Goal: Task Accomplishment & Management: Complete application form

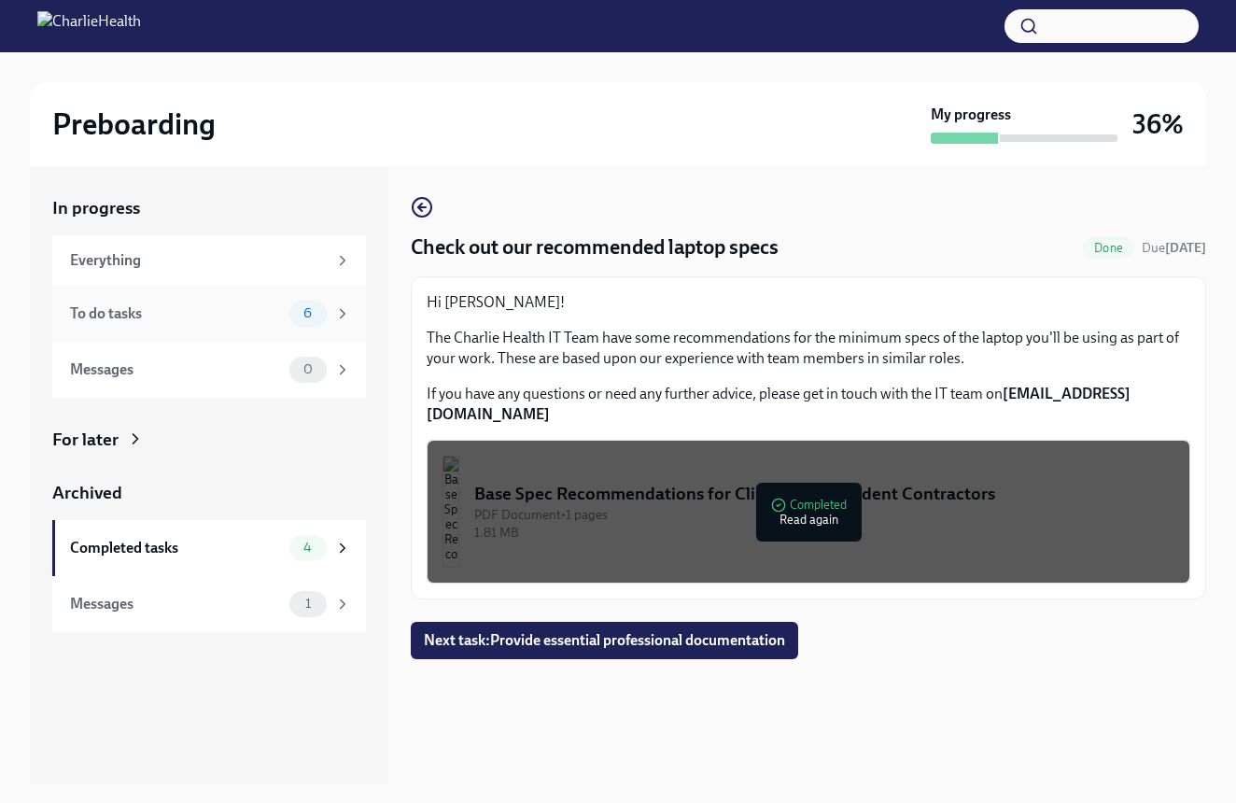
click at [159, 297] on div "To do tasks 6" at bounding box center [209, 314] width 314 height 56
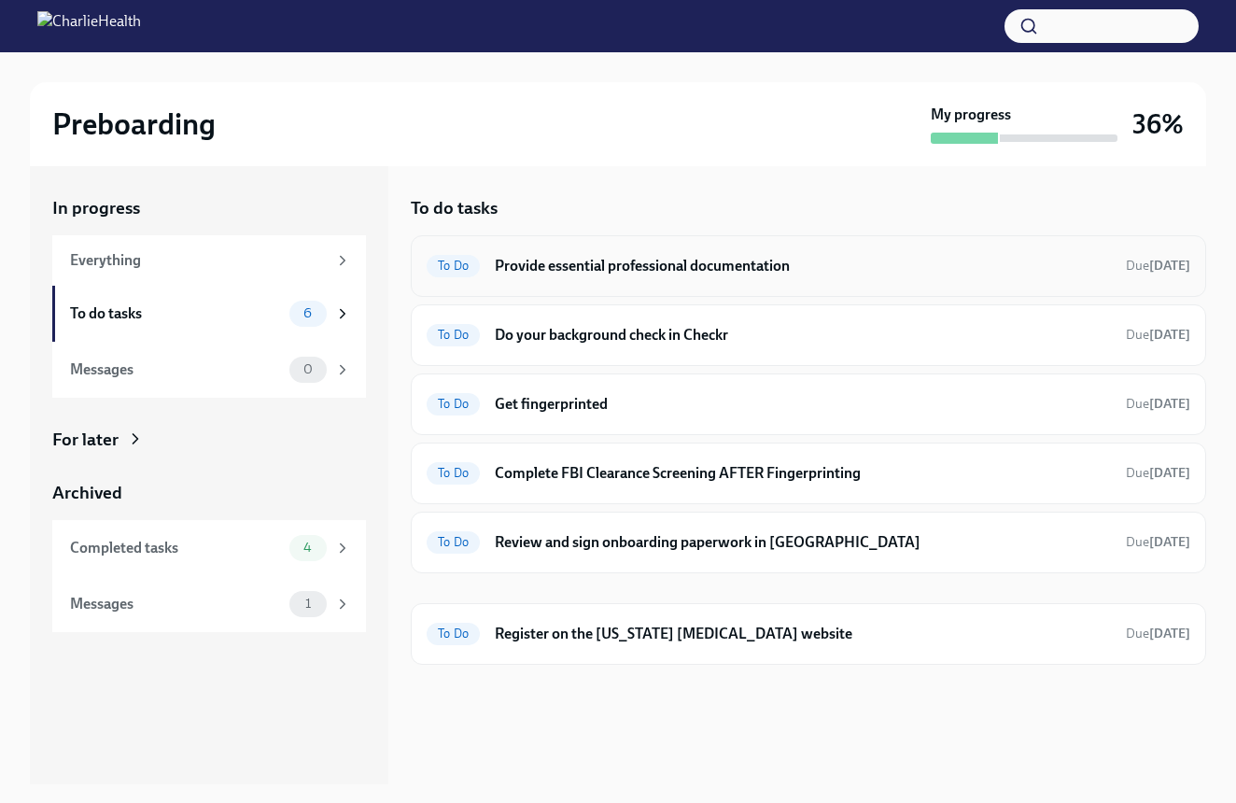
click at [782, 265] on h6 "Provide essential professional documentation" at bounding box center [803, 266] width 616 height 21
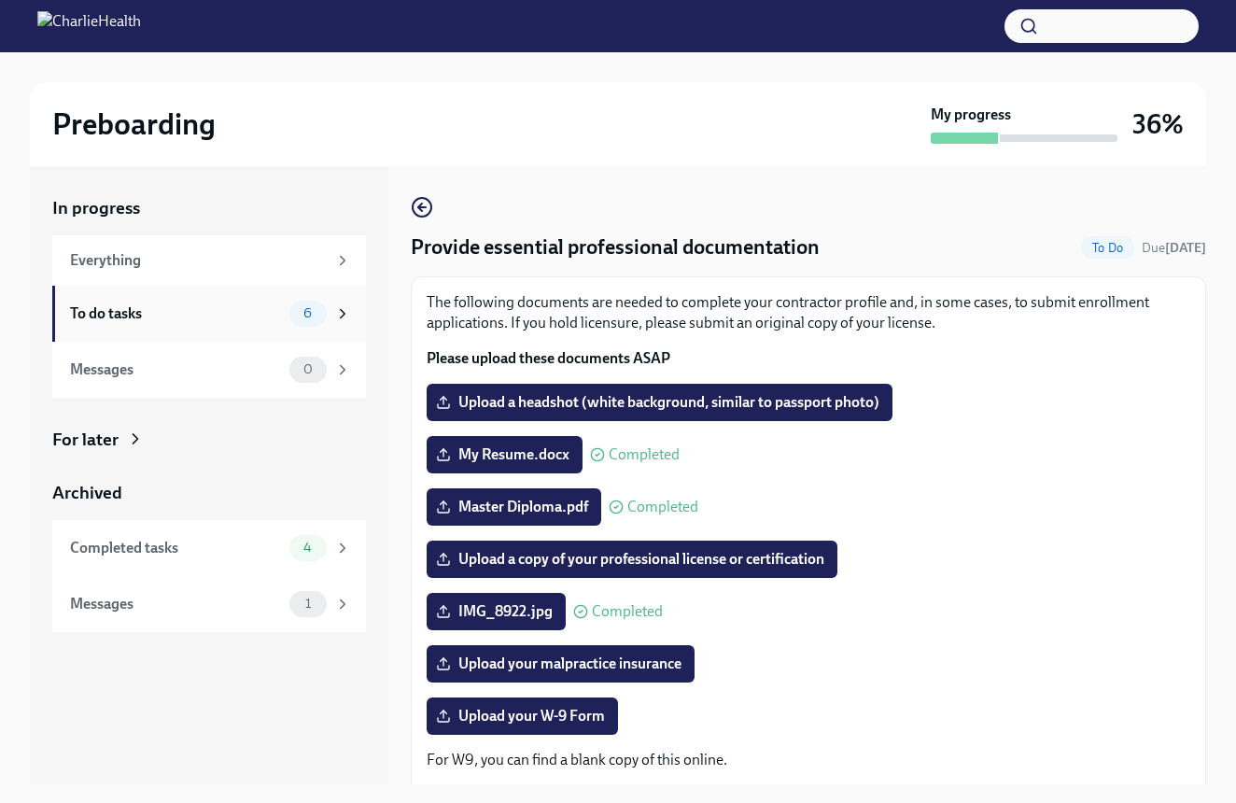
click at [254, 323] on div "To do tasks 6" at bounding box center [210, 314] width 281 height 26
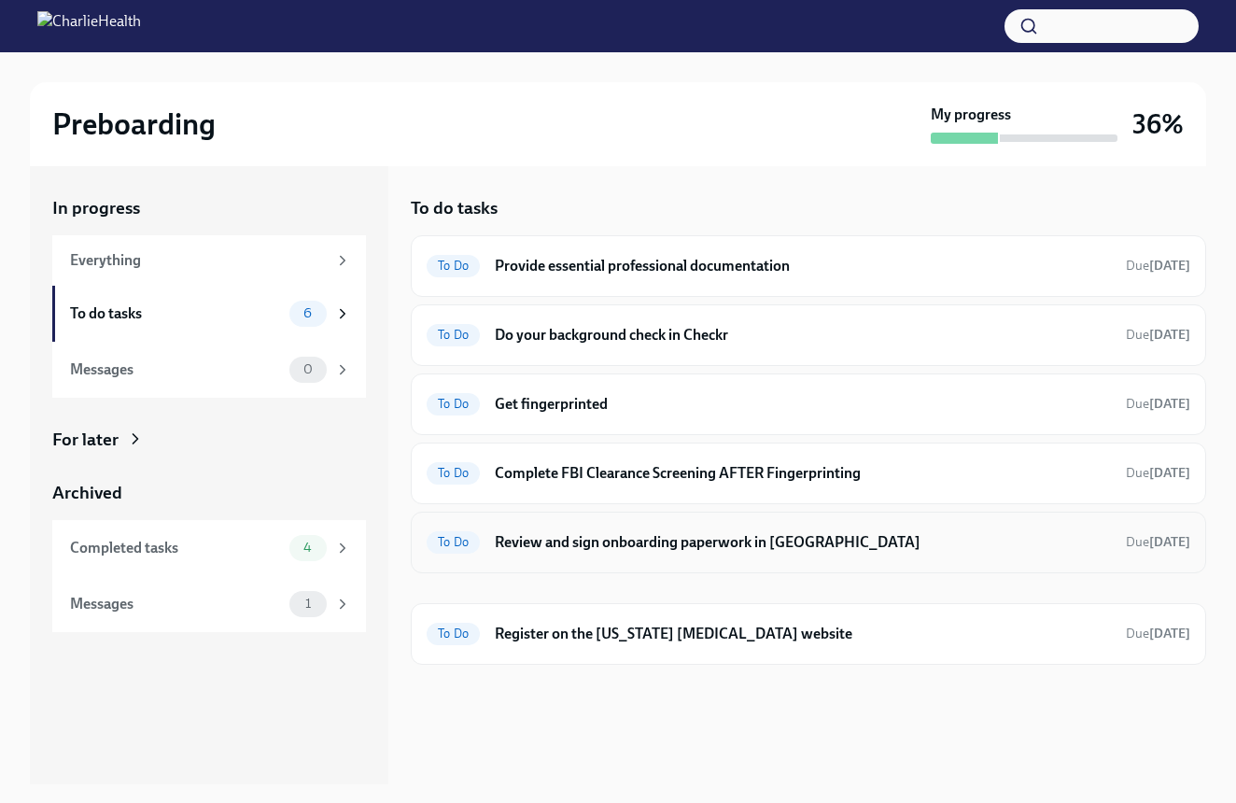
click at [705, 545] on h6 "Review and sign onboarding paperwork in [GEOGRAPHIC_DATA]" at bounding box center [803, 542] width 616 height 21
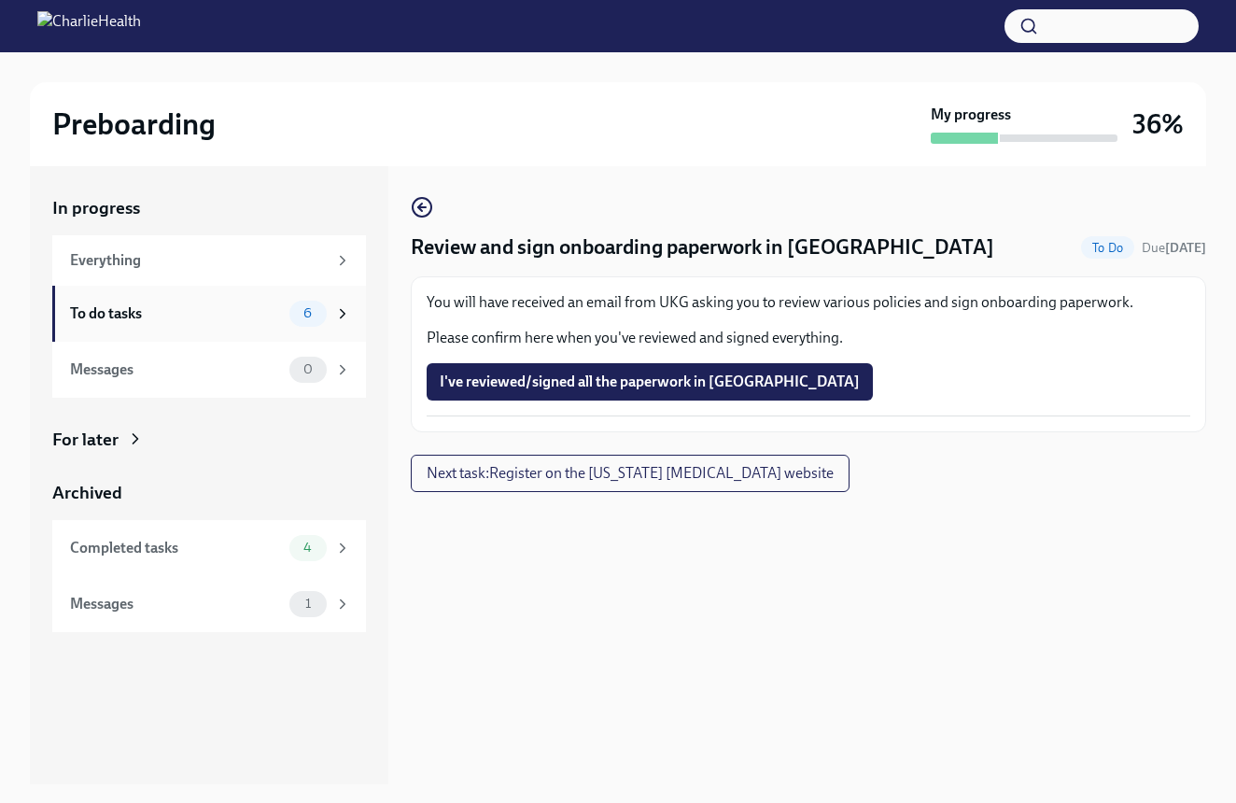
click at [136, 323] on div "To do tasks 6" at bounding box center [210, 314] width 281 height 26
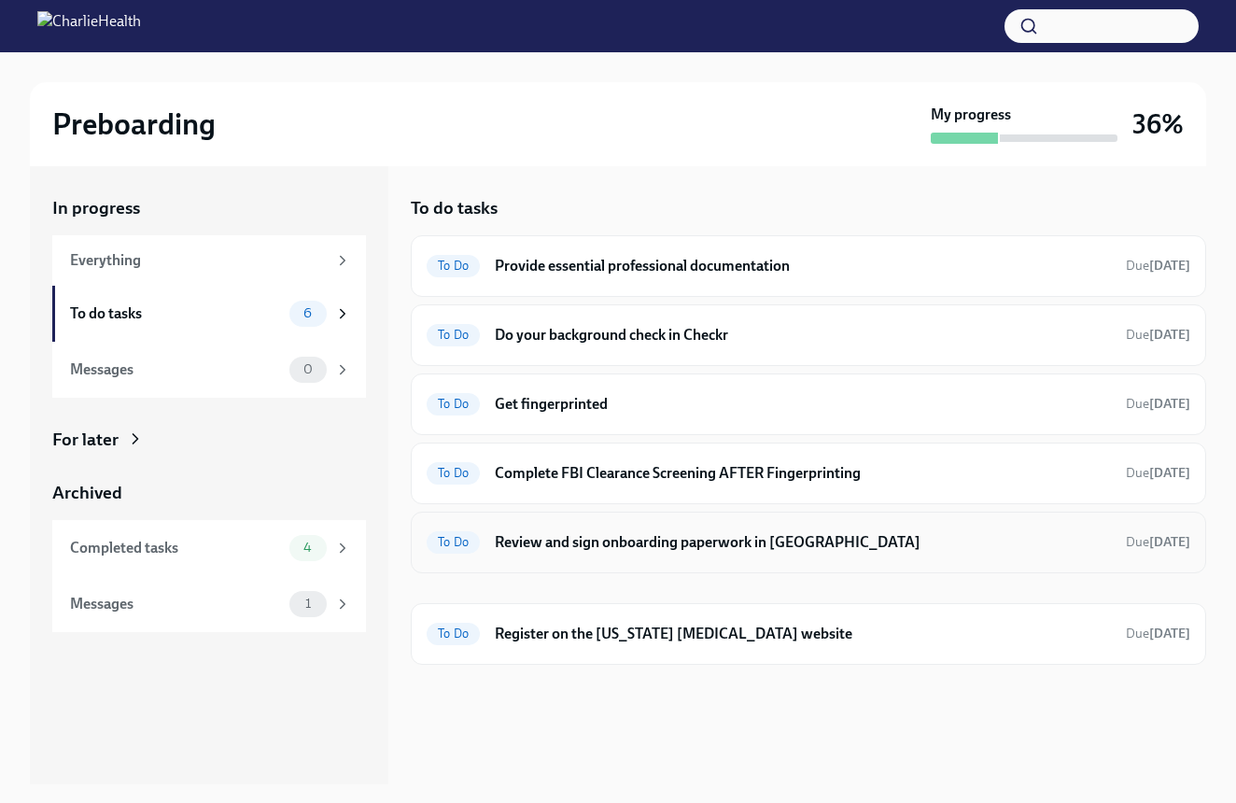
click at [713, 544] on h6 "Review and sign onboarding paperwork in [GEOGRAPHIC_DATA]" at bounding box center [803, 542] width 616 height 21
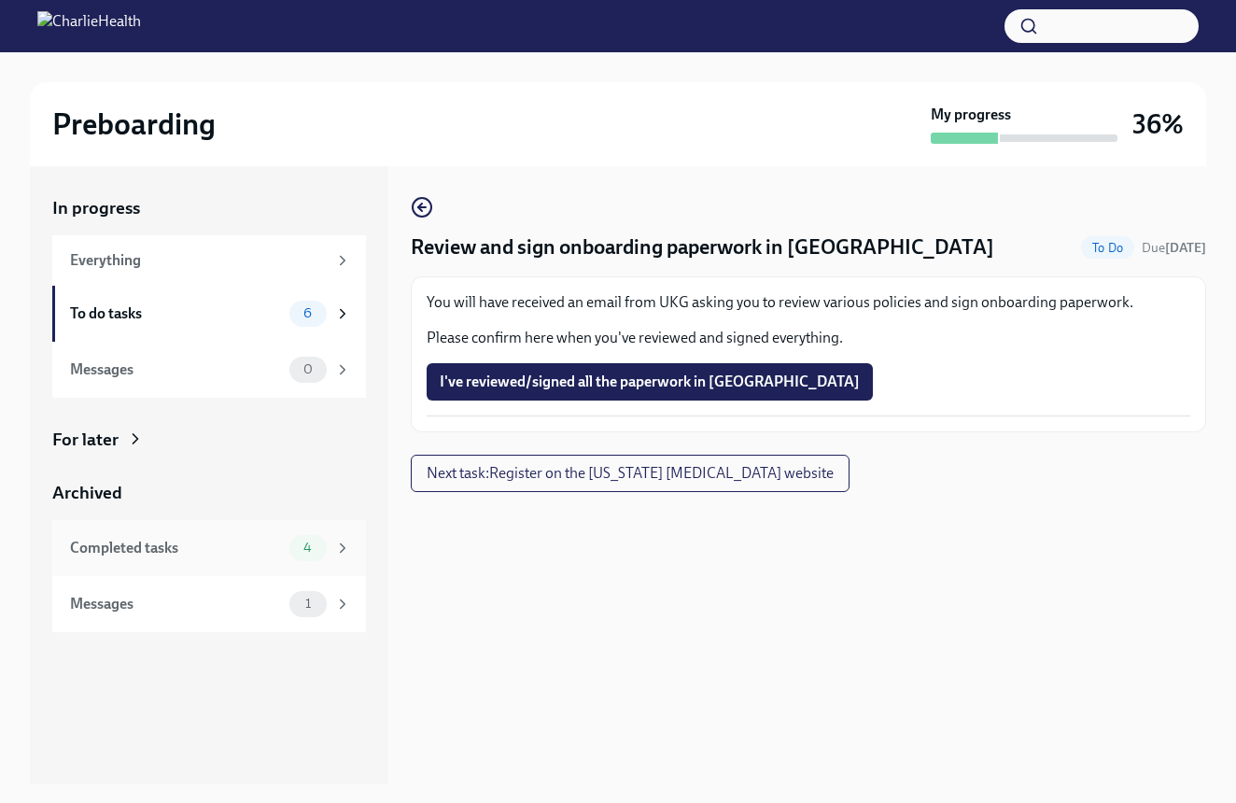
click at [232, 547] on div "Completed tasks" at bounding box center [176, 548] width 212 height 21
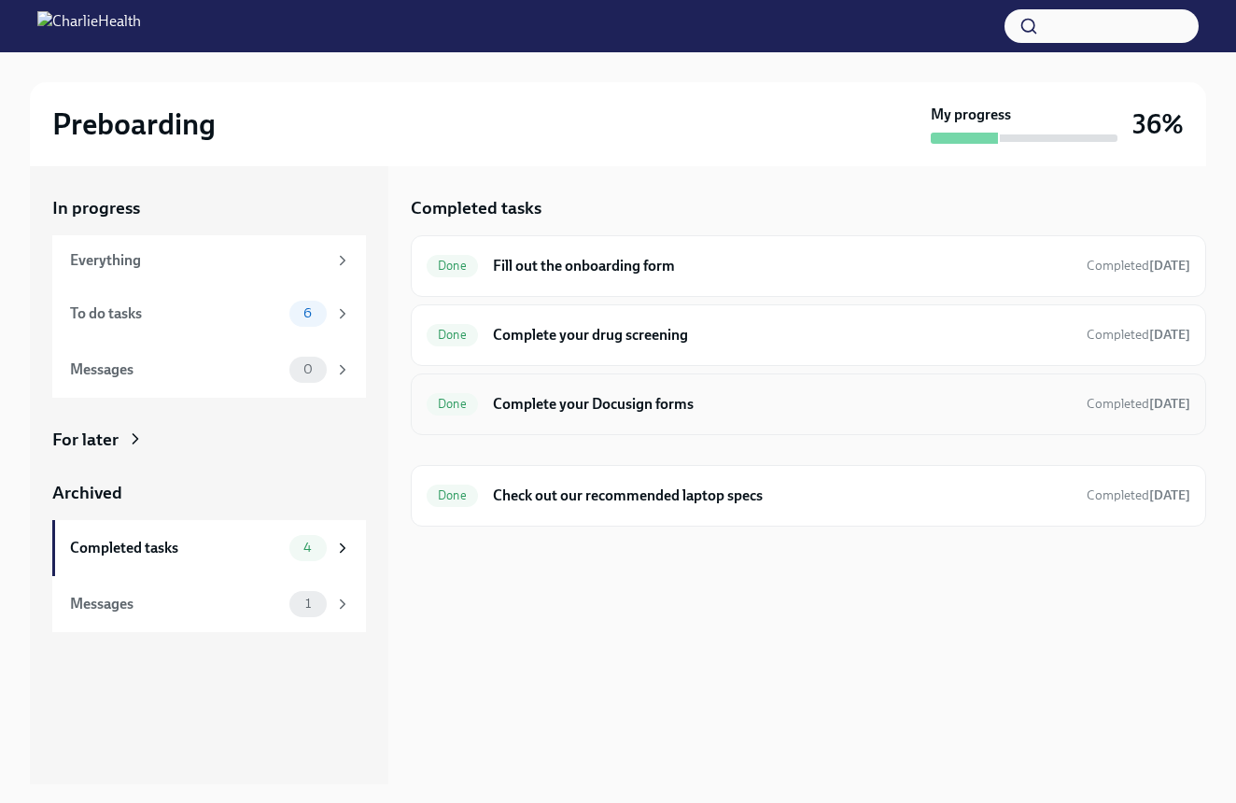
click at [630, 404] on h6 "Complete your Docusign forms" at bounding box center [782, 404] width 579 height 21
click at [622, 410] on h6 "Complete your Docusign forms" at bounding box center [782, 404] width 579 height 21
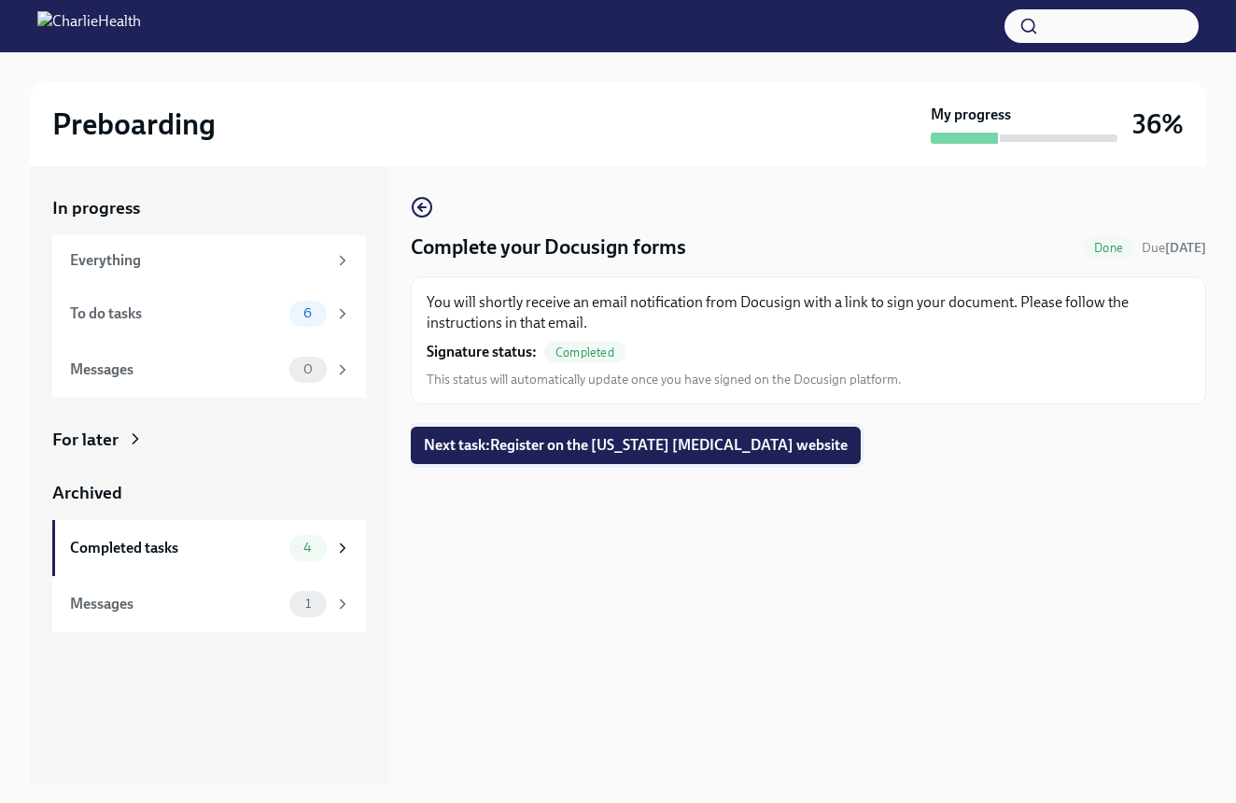
scroll to position [2, 0]
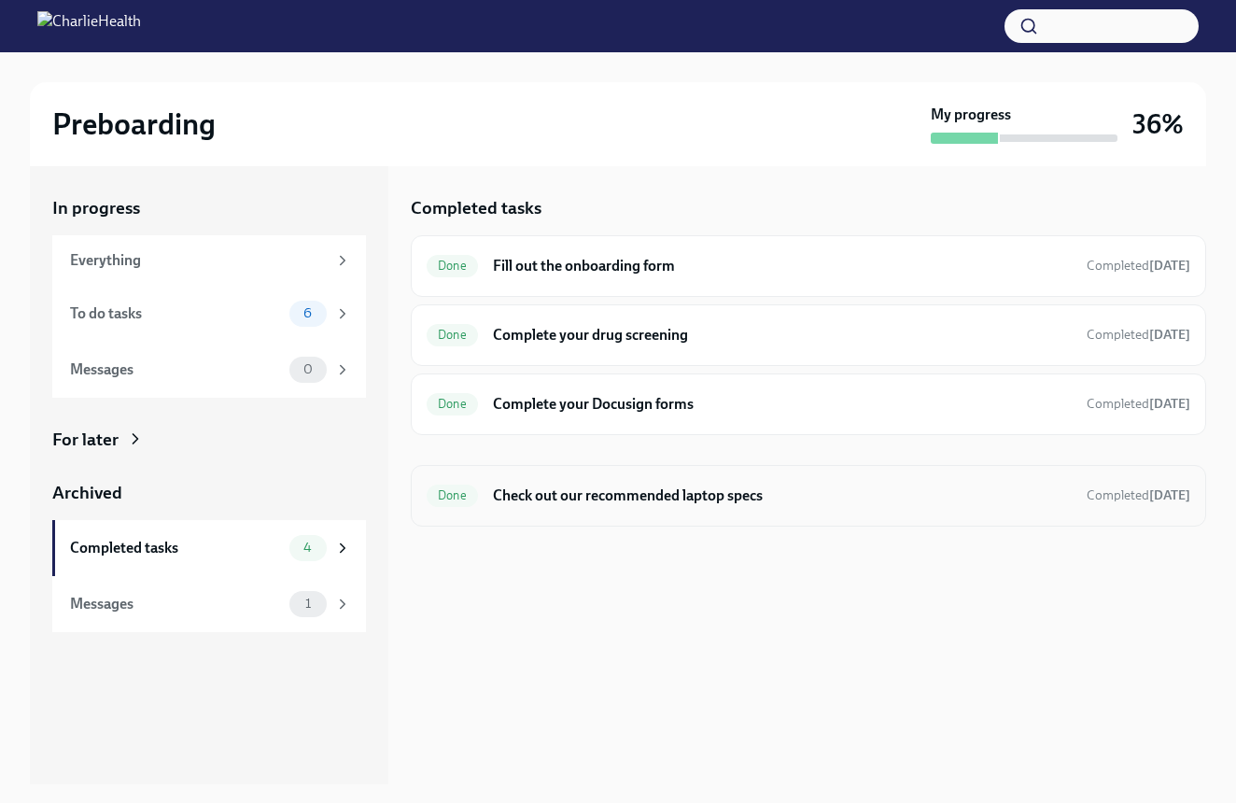
click at [590, 496] on h6 "Check out our recommended laptop specs" at bounding box center [782, 496] width 579 height 21
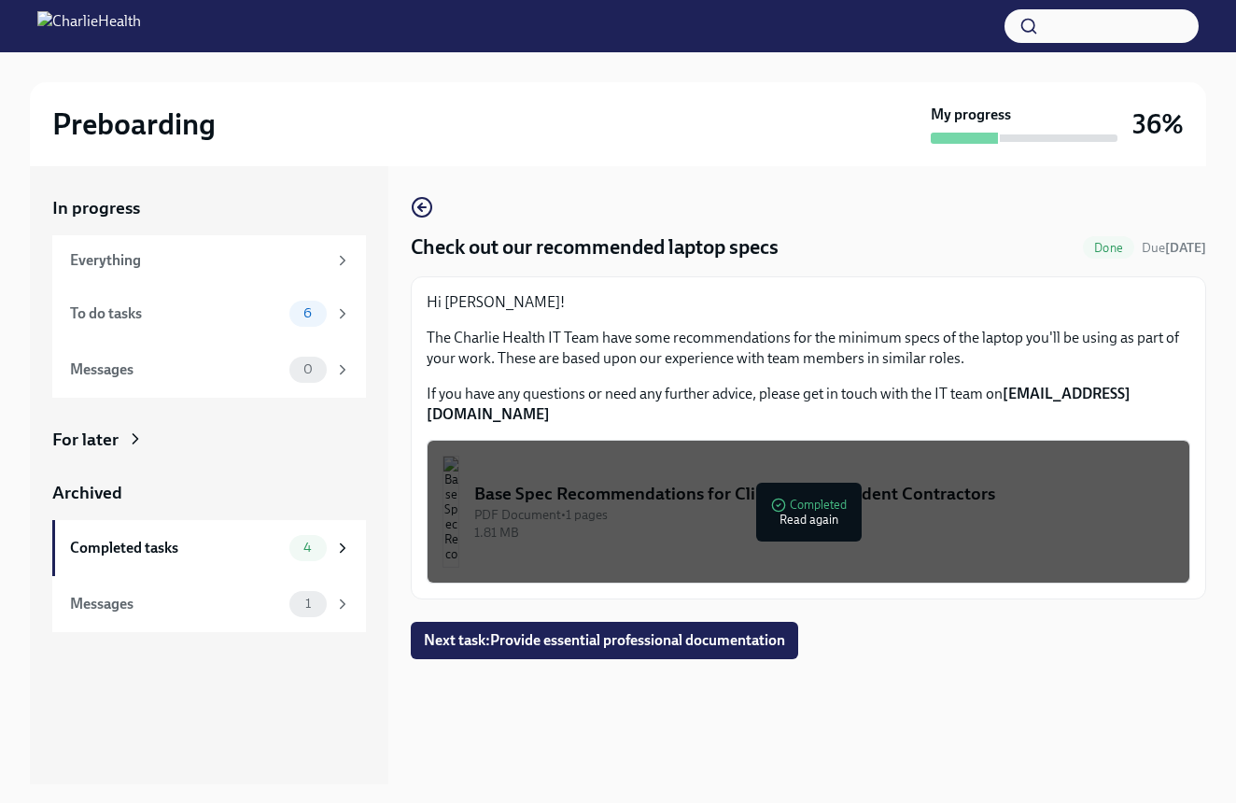
click at [806, 482] on div "Base Spec Recommendations for Clinical Independent Contractors" at bounding box center [824, 494] width 700 height 24
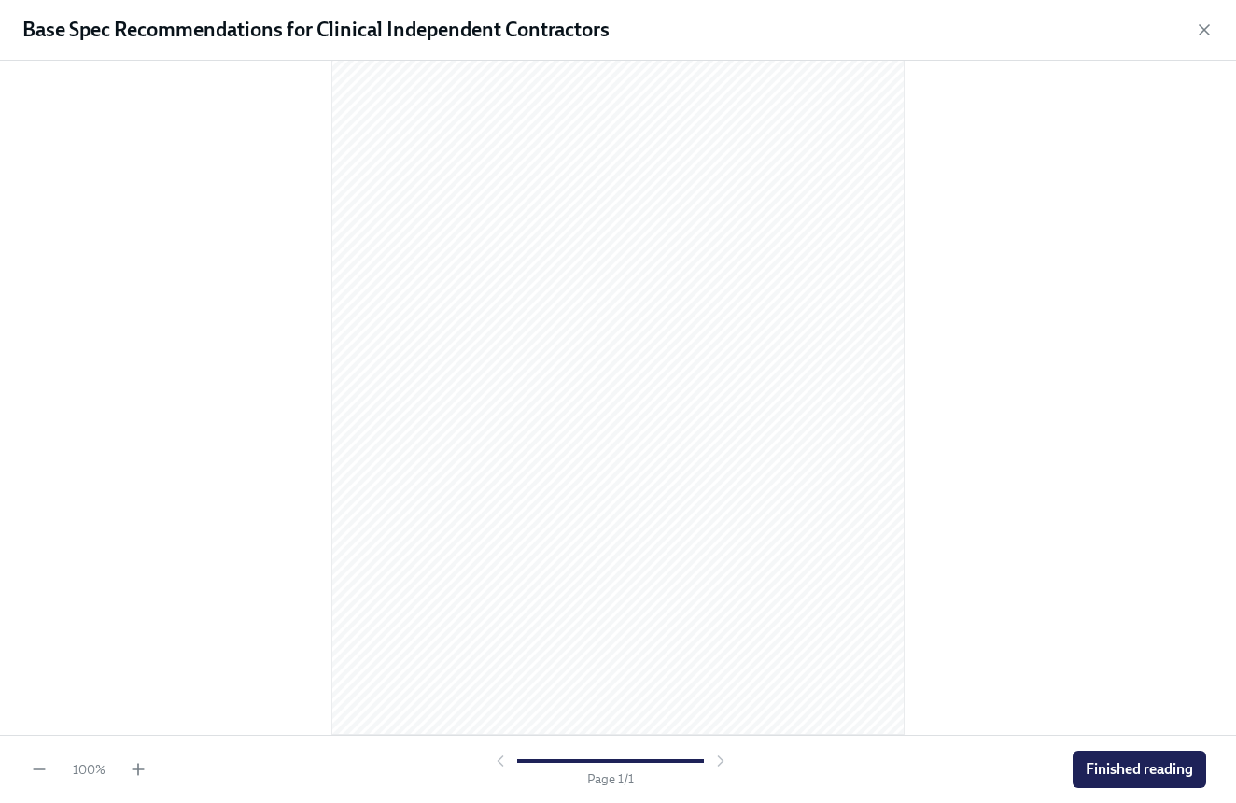
scroll to position [97, 0]
click at [1130, 758] on button "Finished reading" at bounding box center [1140, 769] width 134 height 37
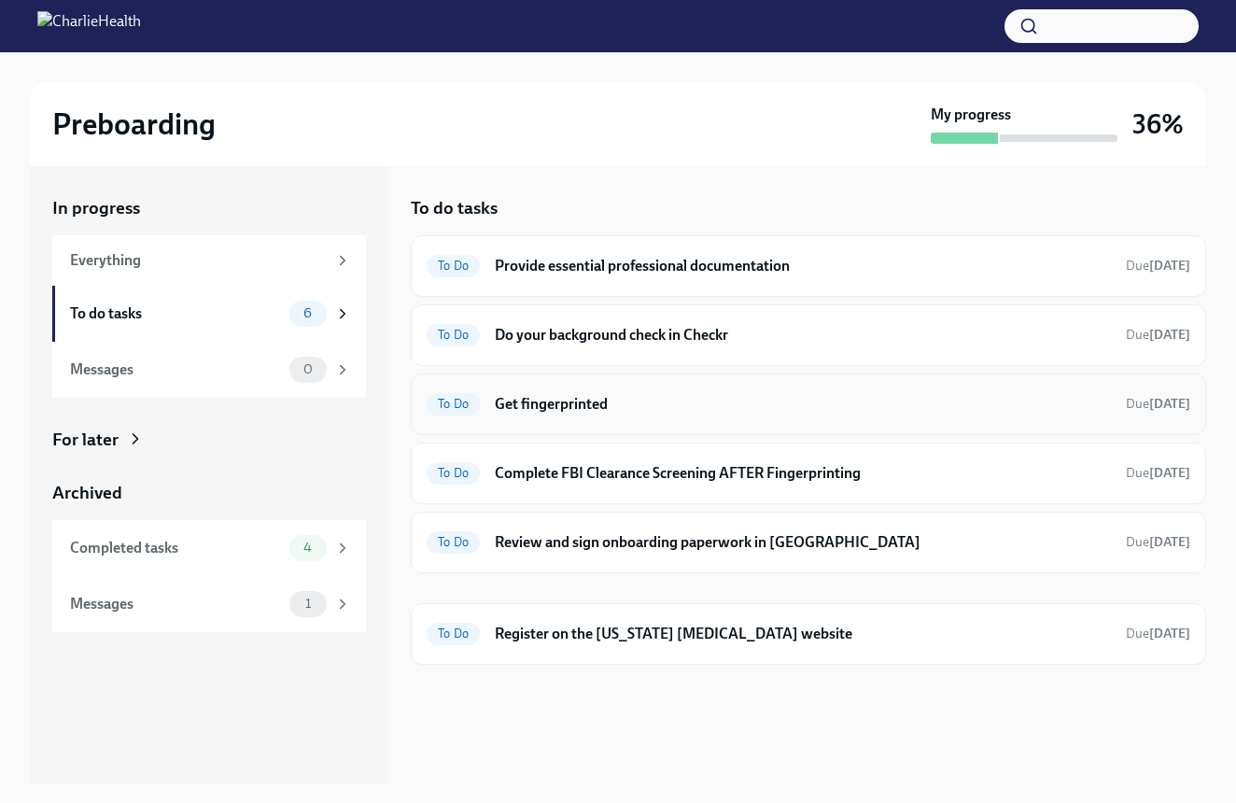
click at [546, 404] on h6 "Get fingerprinted" at bounding box center [803, 404] width 616 height 21
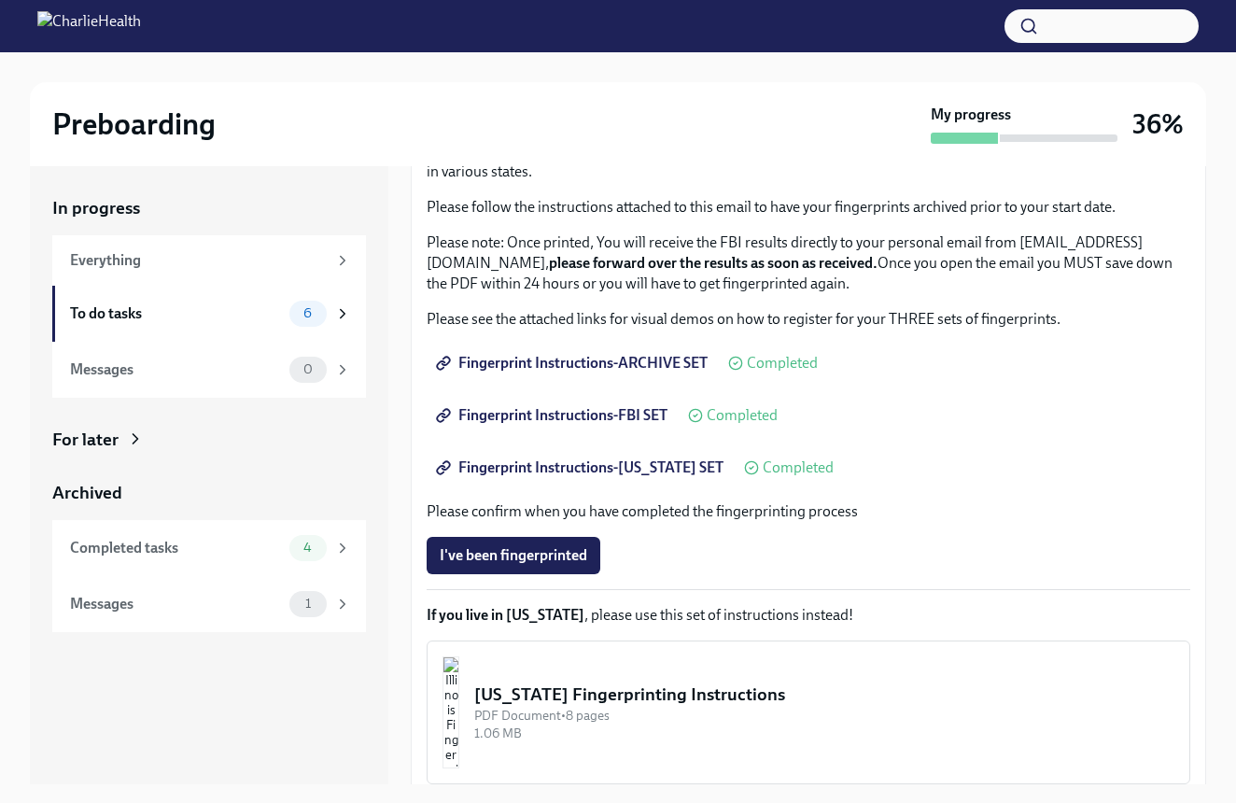
scroll to position [157, 0]
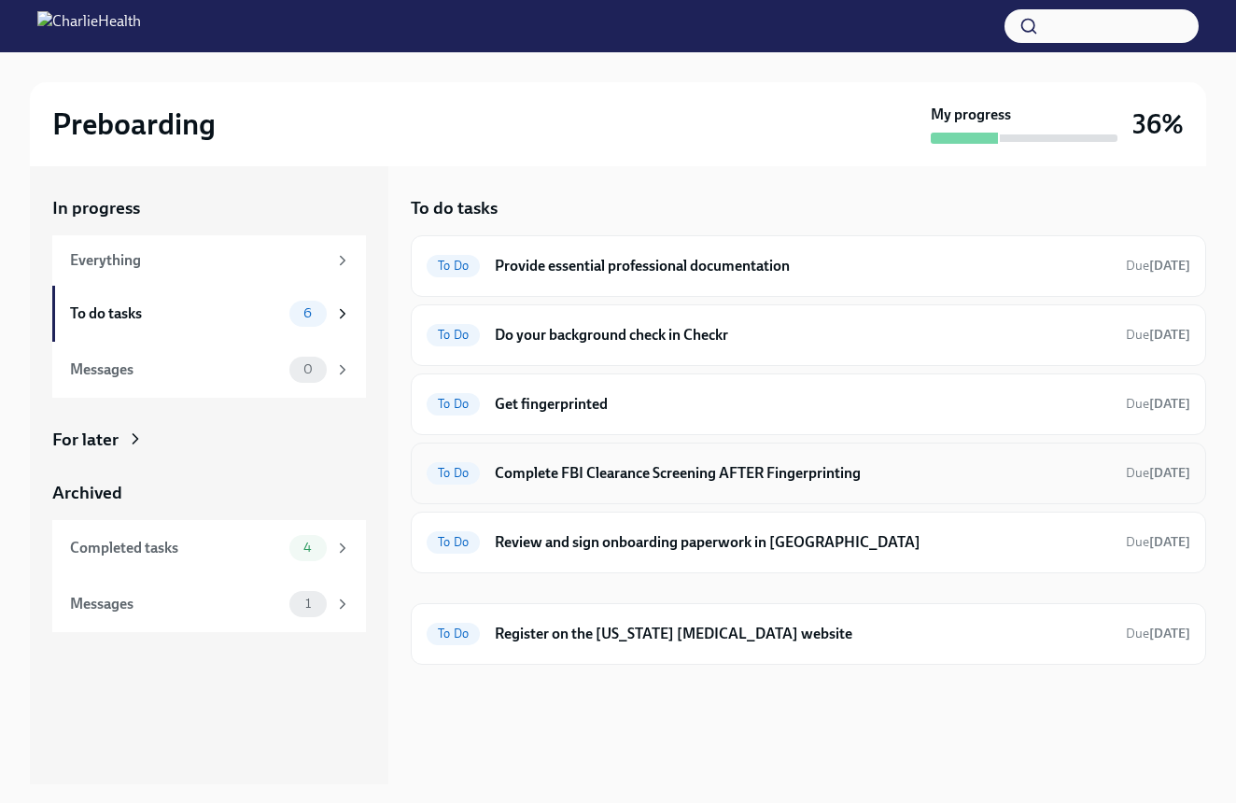
click at [942, 453] on div "To Do Complete FBI Clearance Screening AFTER Fingerprinting Due [DATE]" at bounding box center [809, 474] width 796 height 62
click at [825, 473] on h6 "Complete FBI Clearance Screening AFTER Fingerprinting" at bounding box center [803, 473] width 616 height 21
click at [175, 311] on div "To do tasks" at bounding box center [176, 314] width 212 height 21
click at [677, 539] on h6 "Review and sign onboarding paperwork in [GEOGRAPHIC_DATA]" at bounding box center [803, 542] width 616 height 21
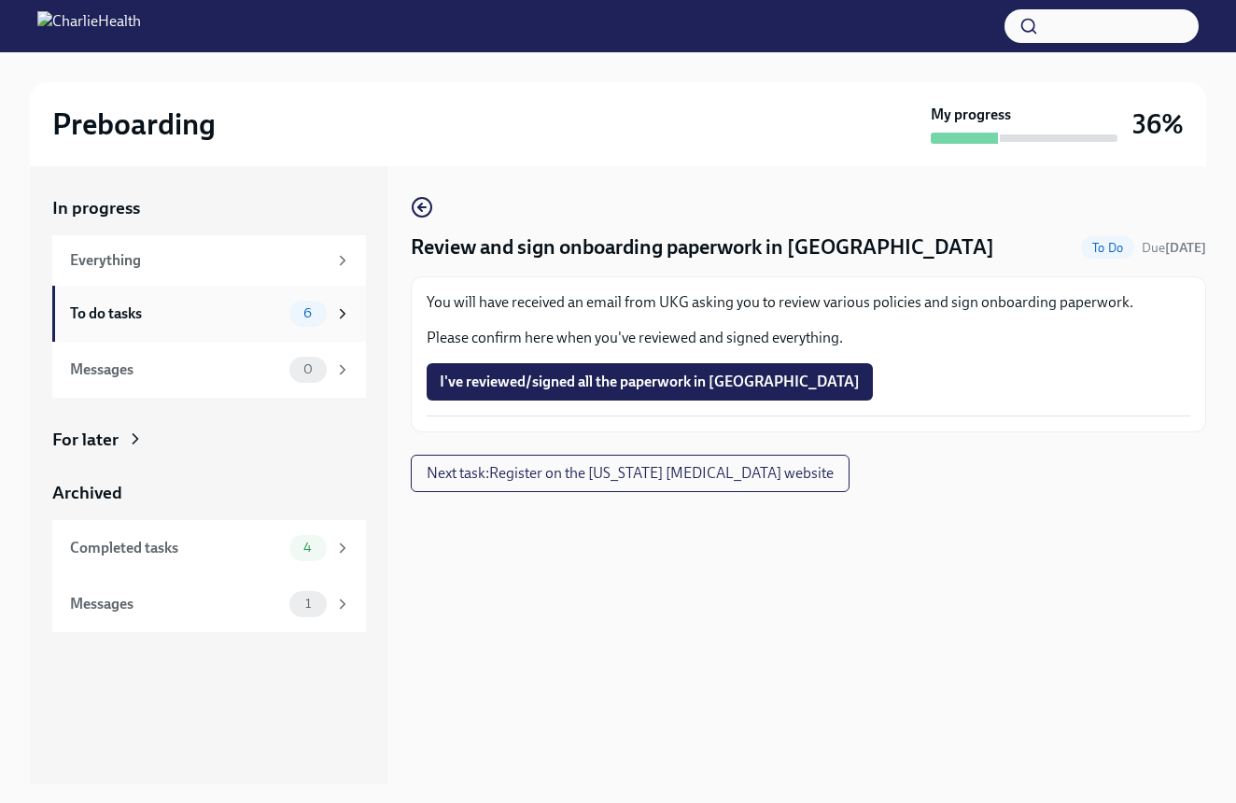
click at [153, 317] on div "To do tasks" at bounding box center [176, 314] width 212 height 21
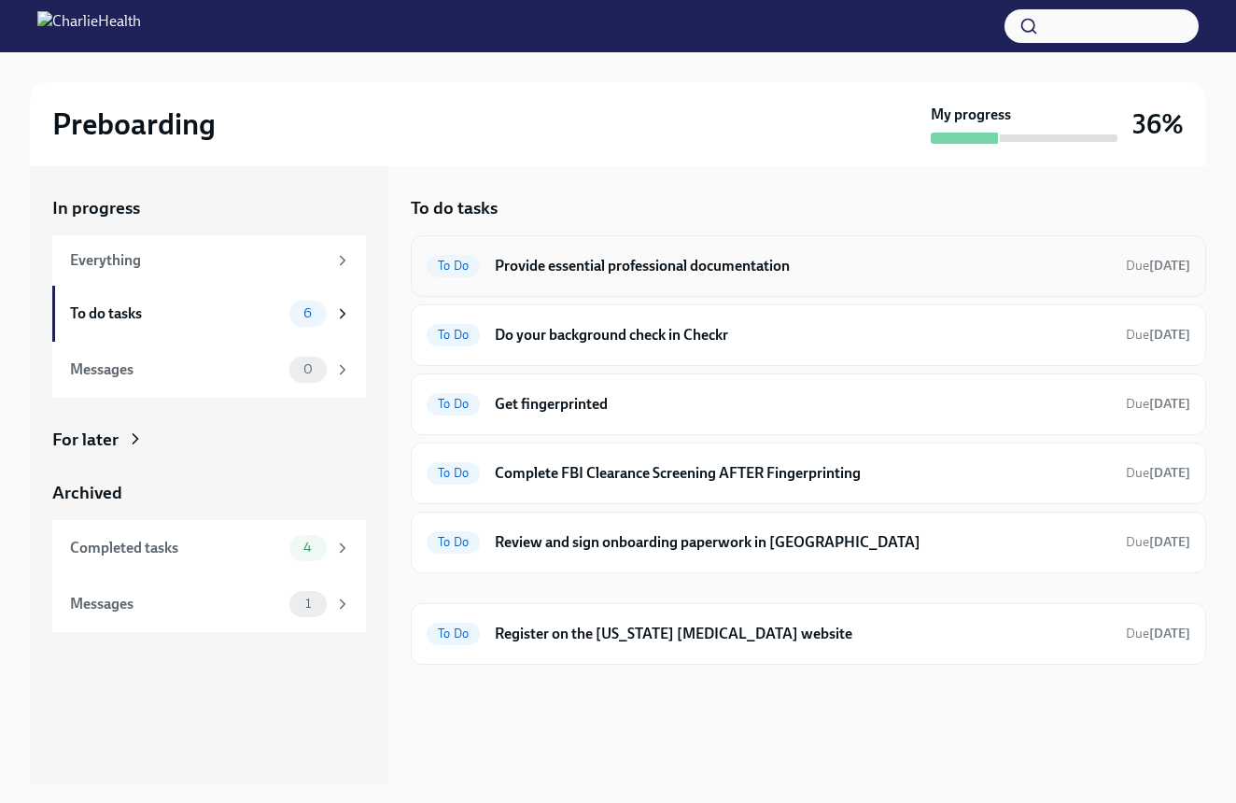
click at [638, 269] on h6 "Provide essential professional documentation" at bounding box center [803, 266] width 616 height 21
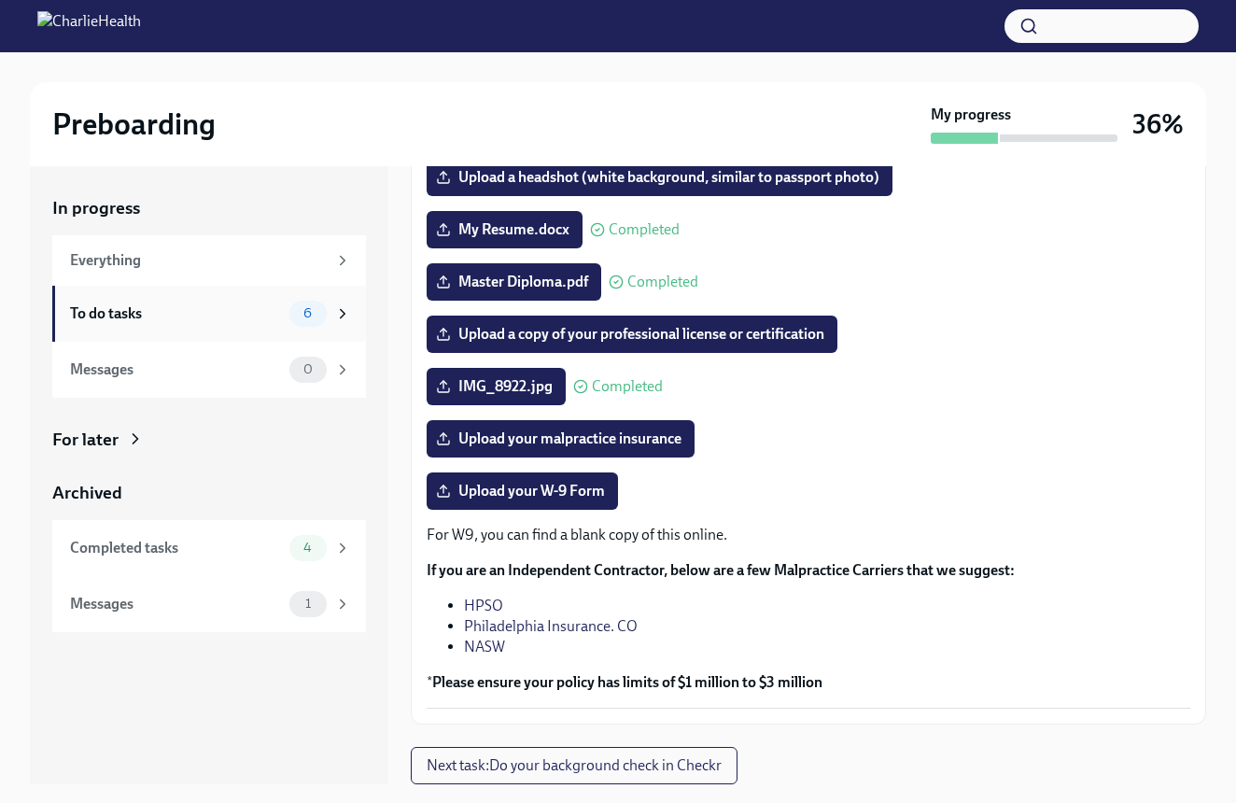
click at [141, 305] on div "To do tasks" at bounding box center [176, 314] width 212 height 21
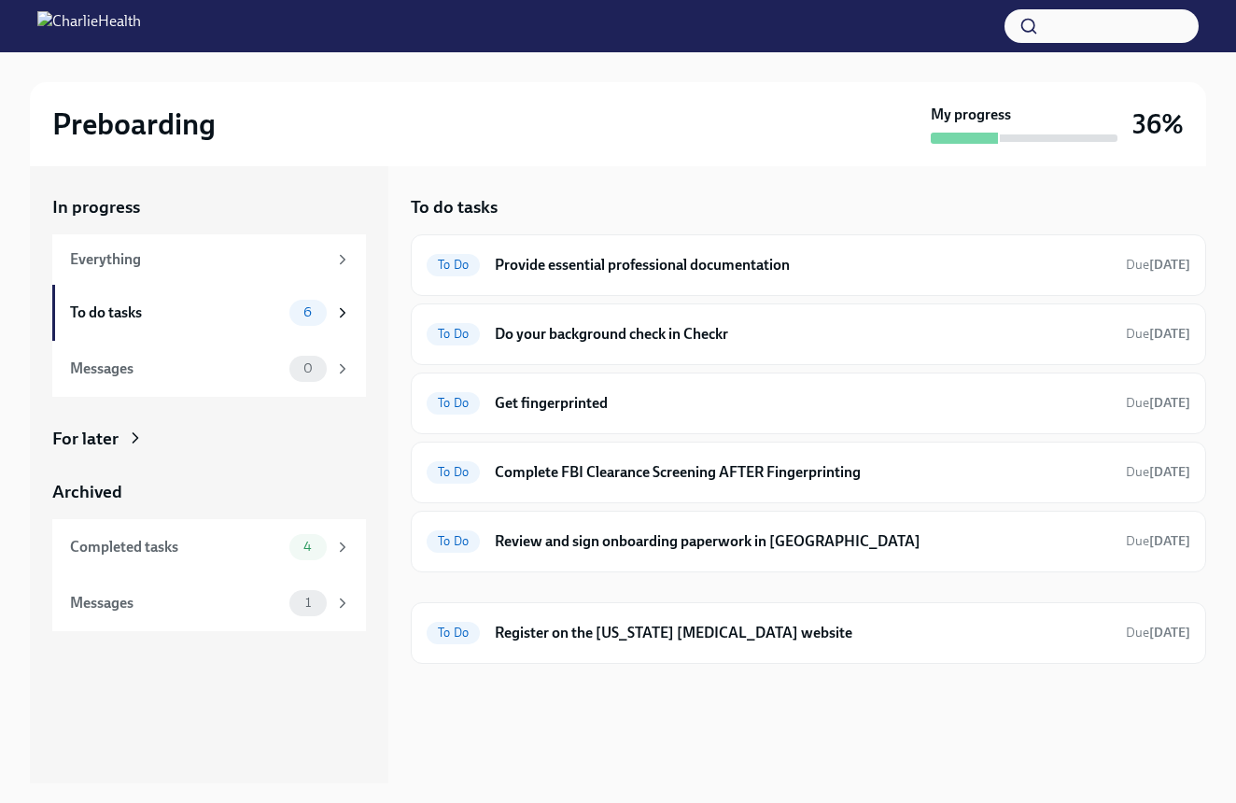
scroll to position [1, 0]
click at [530, 540] on h6 "Review and sign onboarding paperwork in [GEOGRAPHIC_DATA]" at bounding box center [803, 541] width 616 height 21
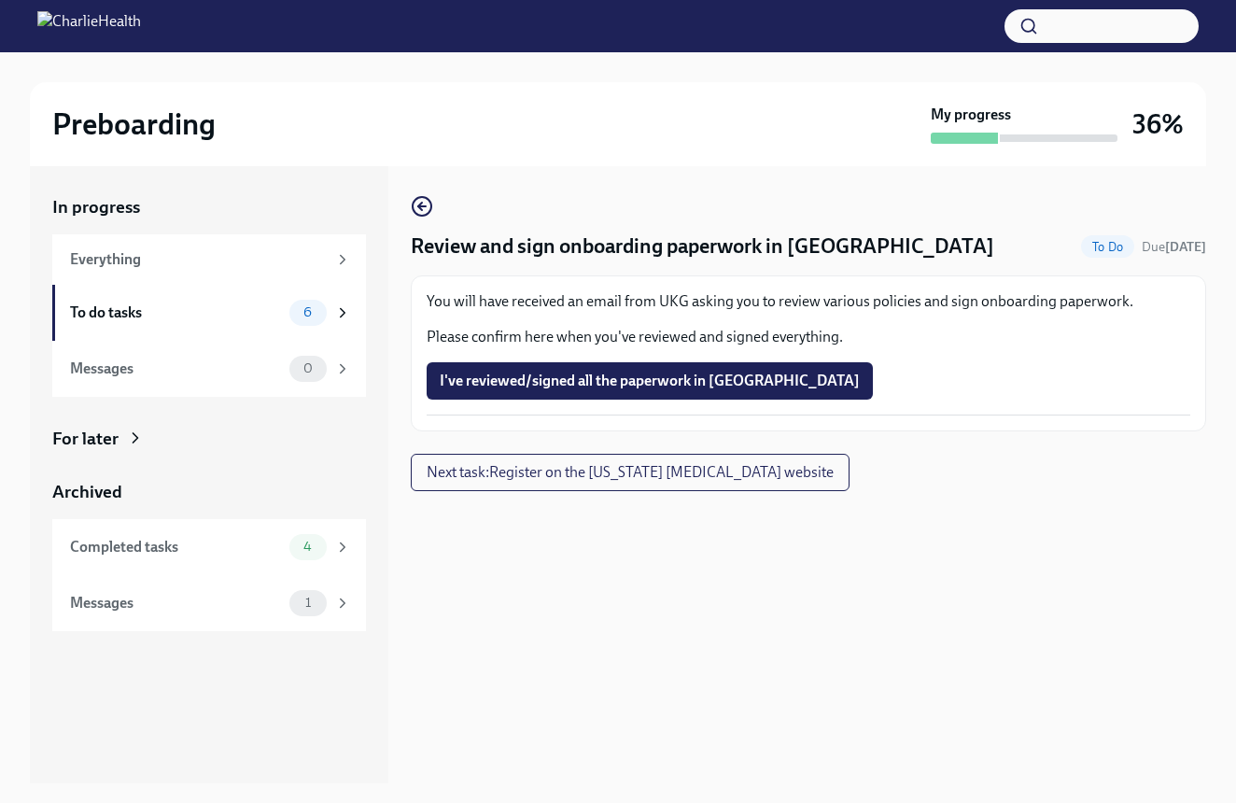
click at [878, 312] on p "You will have received an email from UKG asking you to review various policies …" at bounding box center [809, 301] width 764 height 21
click at [831, 290] on div "You will have received an email from UKG asking you to review various policies …" at bounding box center [809, 353] width 796 height 156
click at [168, 304] on div "To do tasks" at bounding box center [176, 313] width 212 height 21
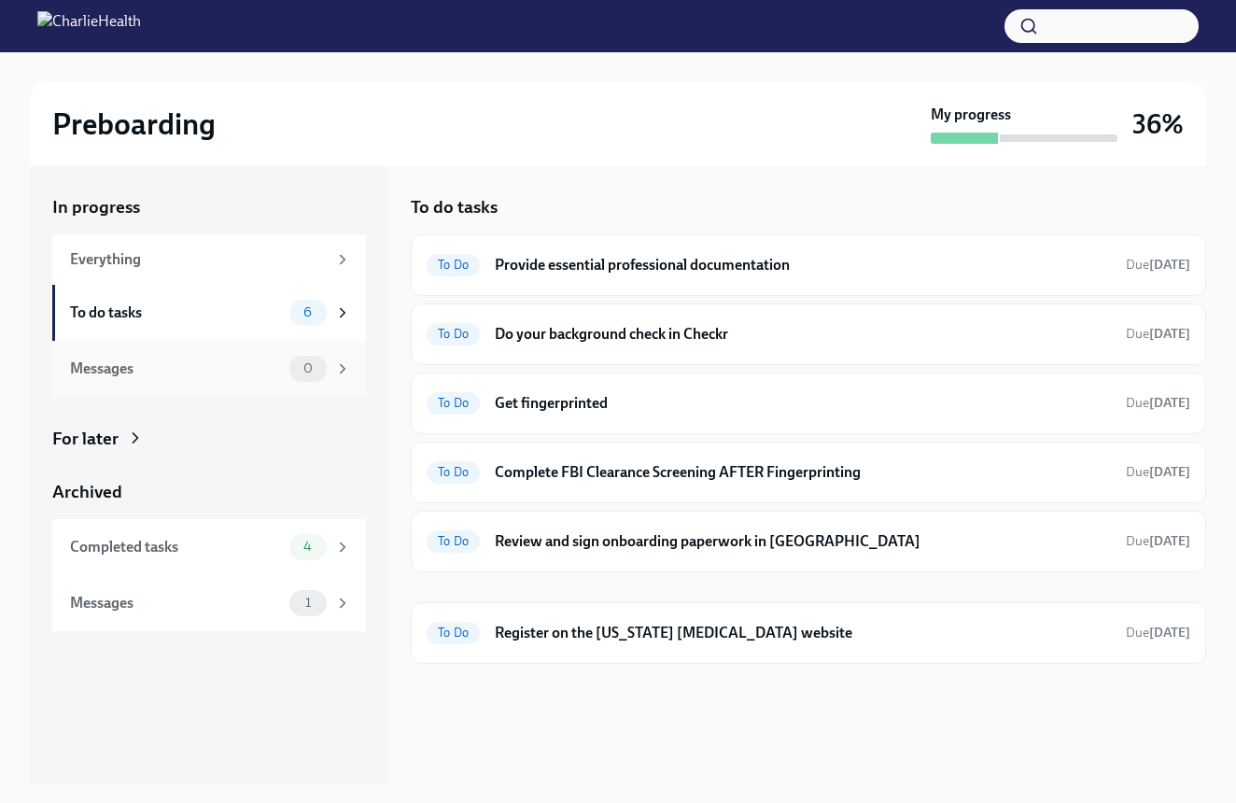
click at [192, 356] on div "Messages 0" at bounding box center [210, 369] width 281 height 26
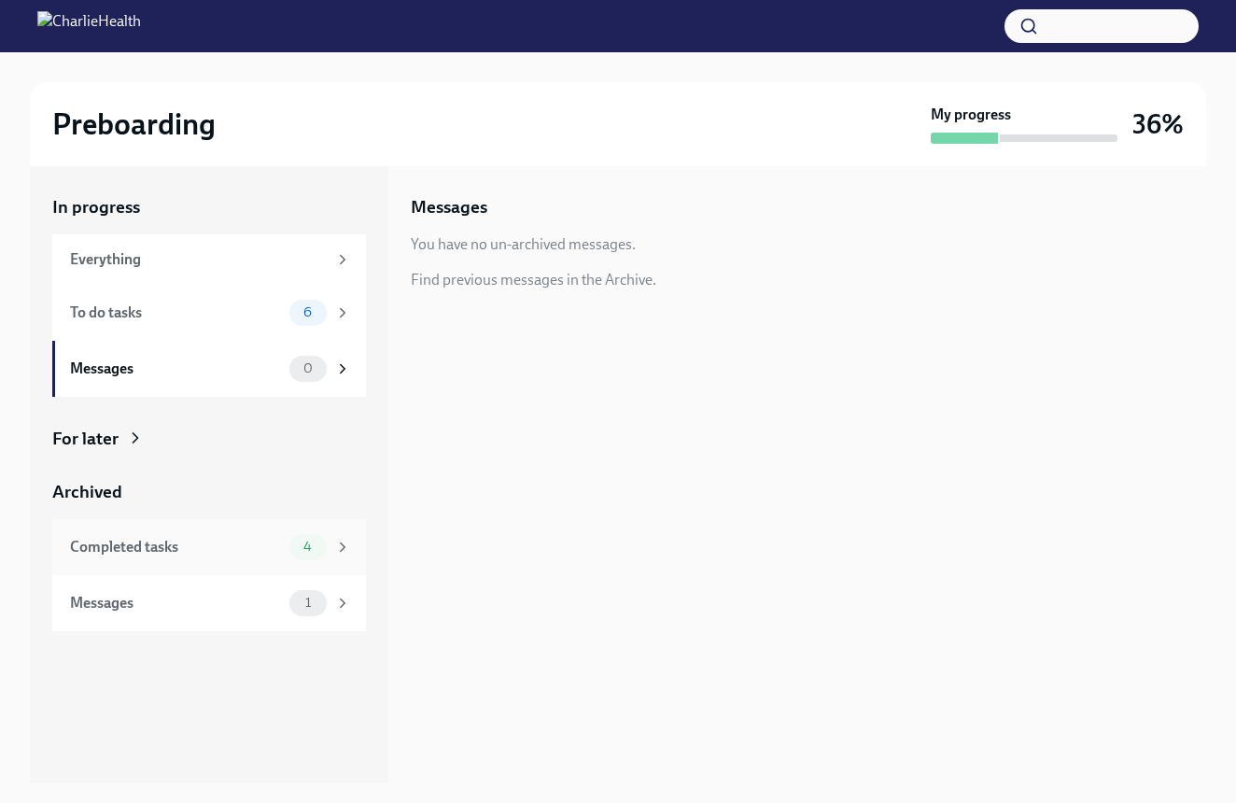
click at [156, 545] on div "Completed tasks" at bounding box center [176, 547] width 212 height 21
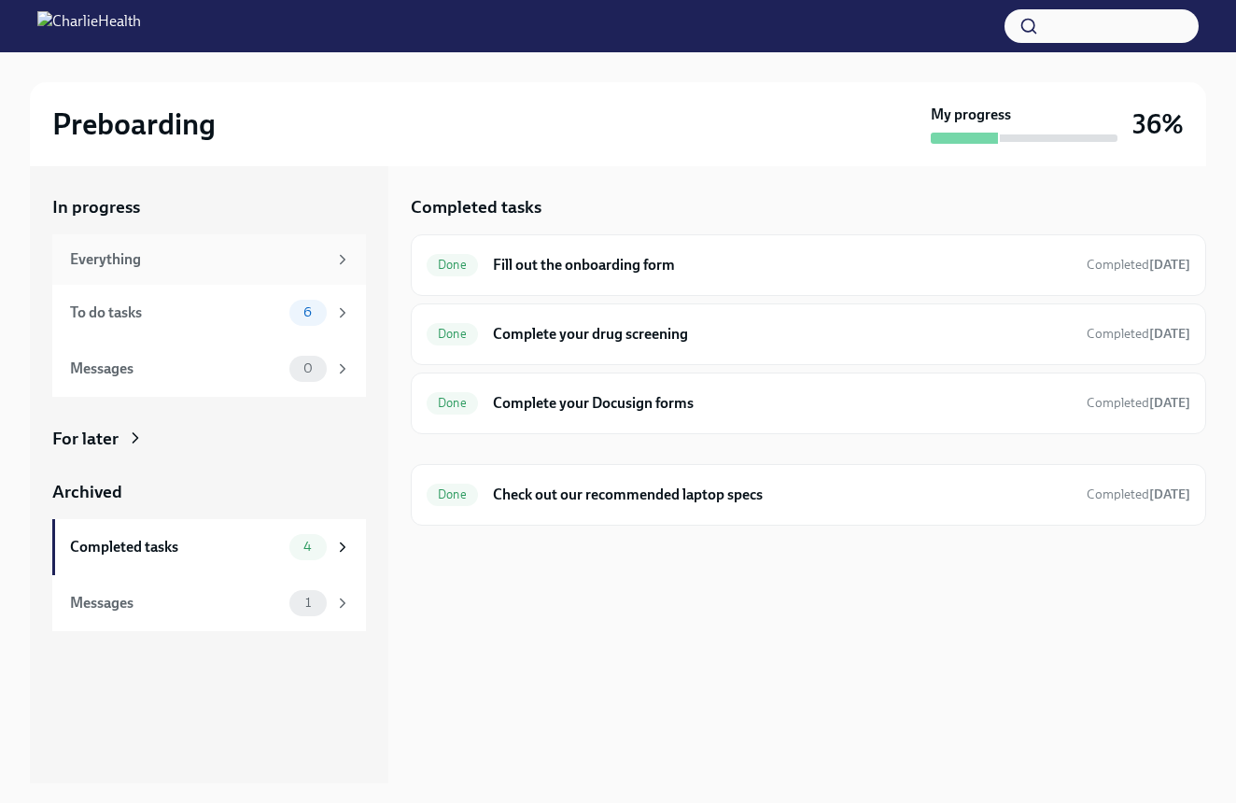
click at [147, 266] on div "Everything" at bounding box center [198, 259] width 257 height 21
